Goal: Find contact information: Find contact information

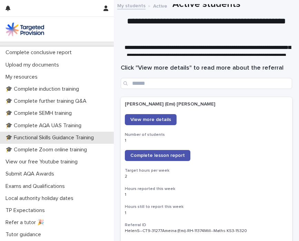
scroll to position [201, 0]
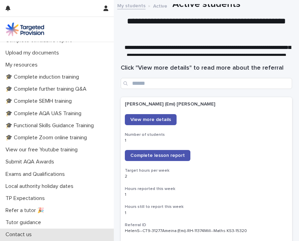
click at [27, 234] on p "Contact us" at bounding box center [20, 234] width 34 height 7
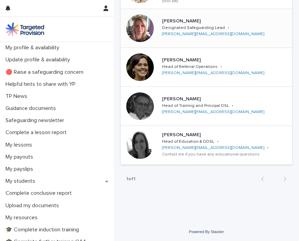
scroll to position [123, 0]
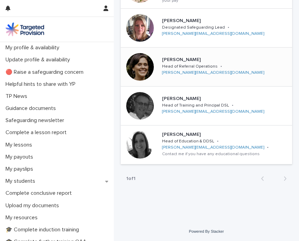
click at [245, 72] on p "[PERSON_NAME][EMAIL_ADDRESS][DOMAIN_NAME]" at bounding box center [213, 72] width 102 height 5
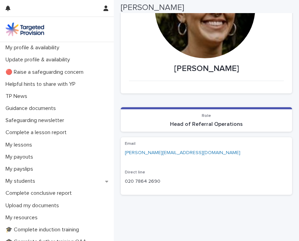
scroll to position [81, 0]
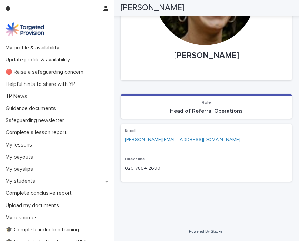
click at [175, 139] on link "[PERSON_NAME][EMAIL_ADDRESS][DOMAIN_NAME]" at bounding box center [182, 139] width 115 height 5
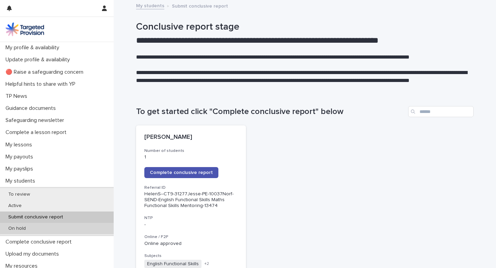
click at [48, 228] on div "On hold" at bounding box center [57, 228] width 114 height 11
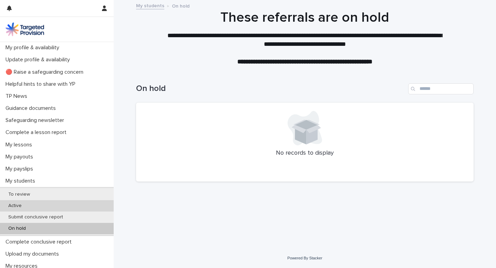
click at [42, 205] on div "Active" at bounding box center [57, 205] width 114 height 11
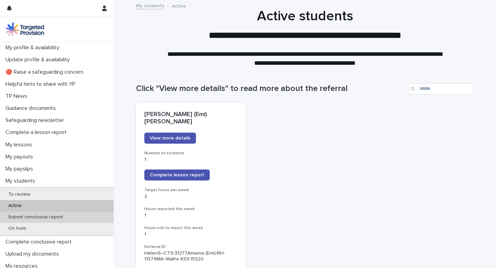
click at [51, 217] on p "Submit conclusive report" at bounding box center [36, 217] width 66 height 6
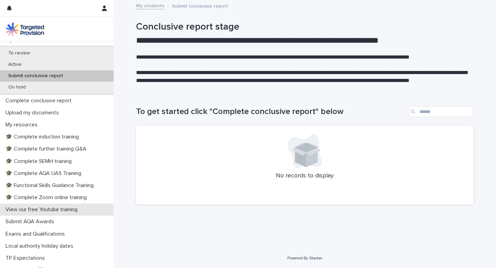
scroll to position [174, 0]
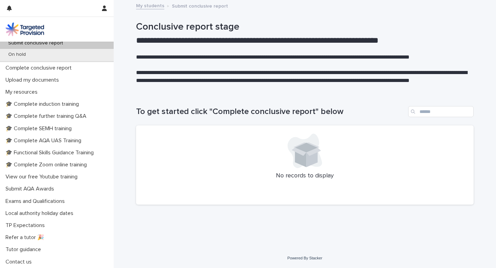
click at [156, 6] on link "My students" at bounding box center [150, 5] width 28 height 8
